Goal: Task Accomplishment & Management: Manage account settings

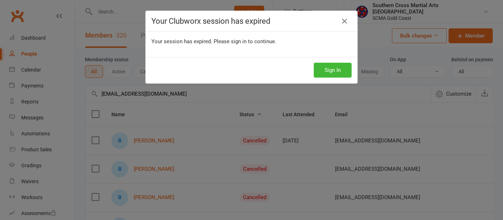
select select "100"
click at [316, 68] on button "Sign In" at bounding box center [333, 70] width 38 height 15
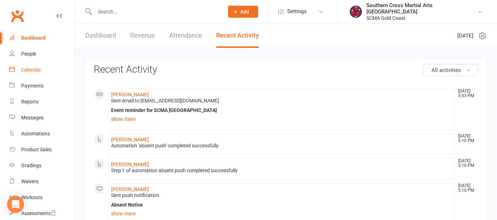
click at [42, 70] on link "Calendar" at bounding box center [41, 70] width 65 height 16
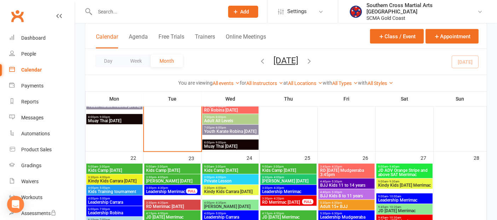
scroll to position [589, 0]
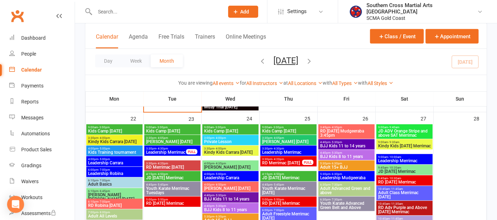
click at [114, 130] on span "Kids Camp [DATE]" at bounding box center [114, 131] width 53 height 4
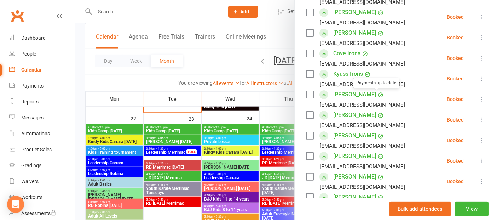
scroll to position [336, 0]
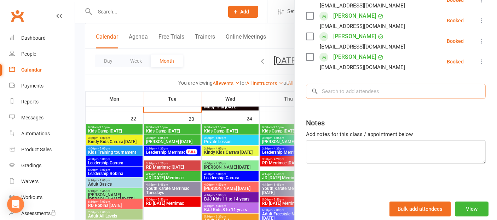
click at [337, 92] on input "search" at bounding box center [396, 91] width 180 height 15
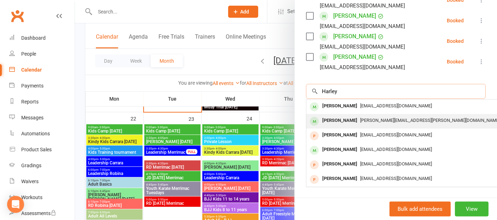
type input "Harley"
click at [339, 118] on div "[PERSON_NAME]" at bounding box center [339, 120] width 41 height 10
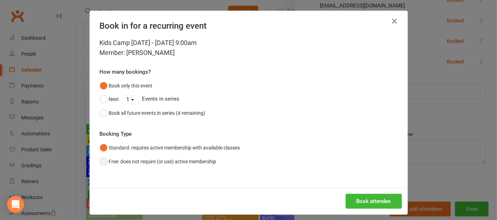
click at [100, 163] on button "Free: does not require (or use) active membership" at bounding box center [158, 161] width 117 height 13
click at [100, 109] on button "Book all future events in series (4 remaining)" at bounding box center [153, 112] width 106 height 13
click at [352, 202] on button "Book attendee" at bounding box center [374, 200] width 56 height 15
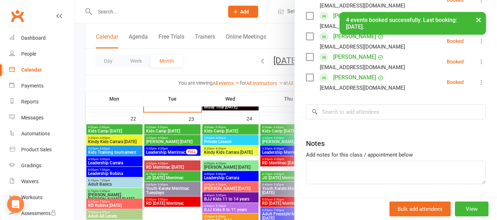
scroll to position [357, 0]
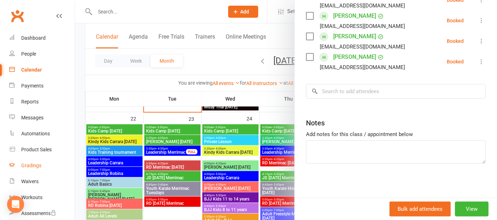
click at [38, 163] on div "Gradings" at bounding box center [31, 165] width 20 height 6
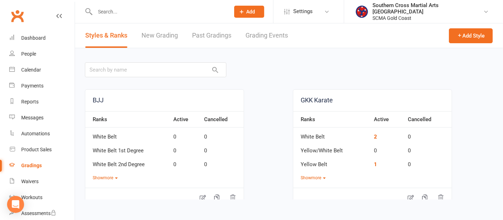
click at [268, 37] on link "Grading Events" at bounding box center [266, 35] width 42 height 24
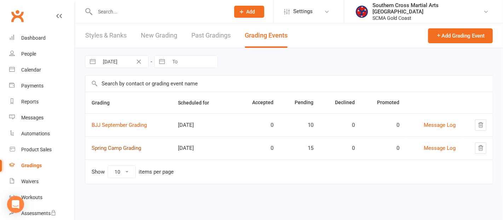
click at [128, 147] on link "Spring Camp Grading" at bounding box center [117, 148] width 50 height 6
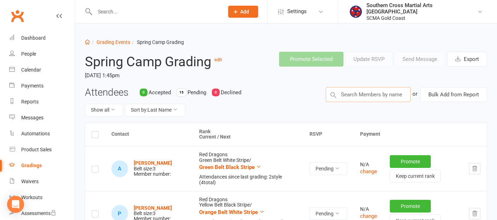
click at [347, 93] on input "text" at bounding box center [368, 94] width 85 height 15
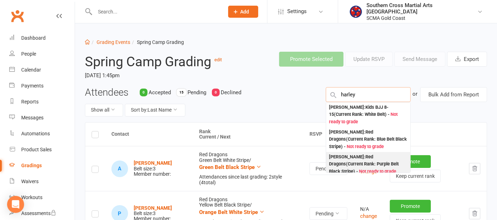
type input "harley"
click at [349, 161] on div "[PERSON_NAME] : Red Dragons (Current Rank: Purple Belt Black Stripe ) - Not rea…" at bounding box center [368, 164] width 79 height 22
